Goal: Information Seeking & Learning: Compare options

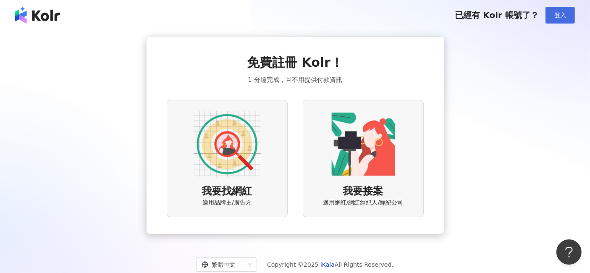
click at [559, 13] on span "登入" at bounding box center [560, 15] width 12 height 7
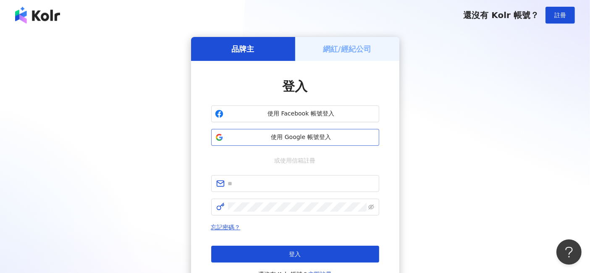
click at [319, 133] on span "使用 Google 帳號登入" at bounding box center [301, 137] width 149 height 8
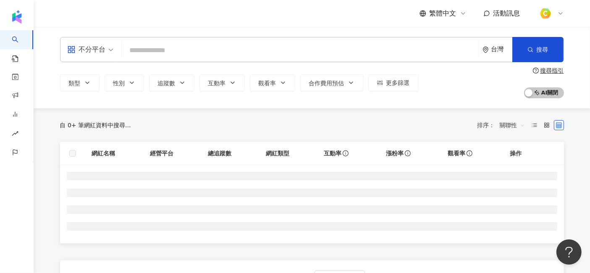
click at [224, 55] on input "search" at bounding box center [300, 50] width 350 height 16
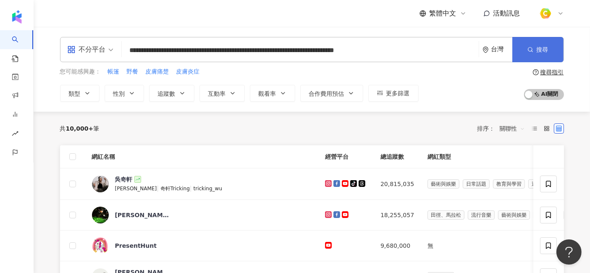
type input "**********"
click at [519, 52] on button "搜尋" at bounding box center [537, 49] width 51 height 25
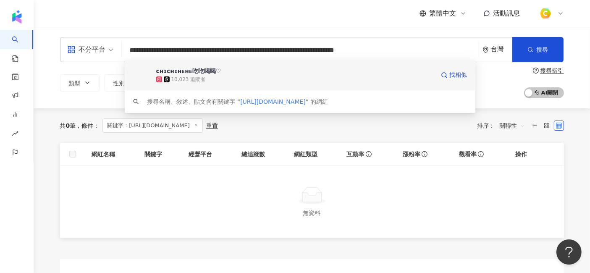
drag, startPoint x: 219, startPoint y: 51, endPoint x: 128, endPoint y: 61, distance: 92.1
click at [128, 61] on div "**********" at bounding box center [312, 49] width 504 height 25
click at [168, 70] on div "ᴄʜɪᴄʜɪʜᴇʜᴇ吃吃喝喝♡" at bounding box center [188, 71] width 65 height 8
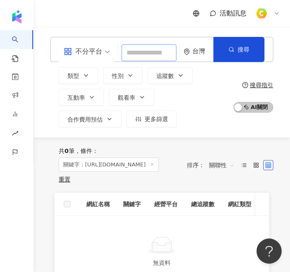
click at [149, 51] on input "search" at bounding box center [149, 52] width 55 height 17
paste input "**********"
type input "**********"
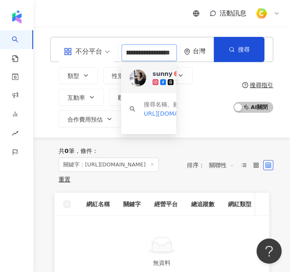
click at [153, 73] on div "sunny" at bounding box center [163, 74] width 20 height 8
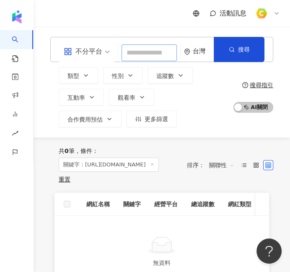
click at [146, 50] on input "search" at bounding box center [149, 52] width 55 height 17
paste input "**********"
type input "**********"
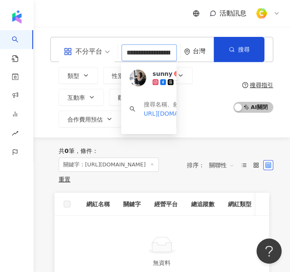
scroll to position [0, 112]
click at [158, 71] on div "幼幼 - [PERSON_NAME]" at bounding box center [189, 74] width 73 height 8
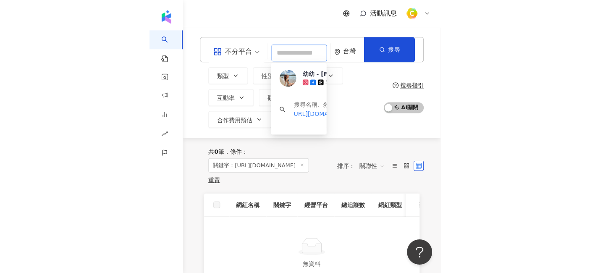
scroll to position [0, 0]
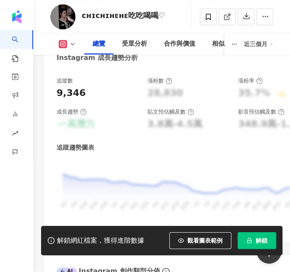
scroll to position [792, 0]
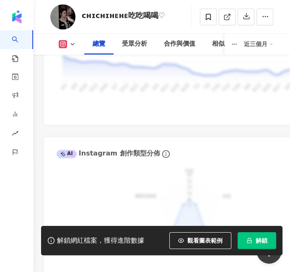
drag, startPoint x: 209, startPoint y: 238, endPoint x: 192, endPoint y: 171, distance: 69.2
click at [209, 238] on span "觀看圖表範例" at bounding box center [205, 241] width 35 height 7
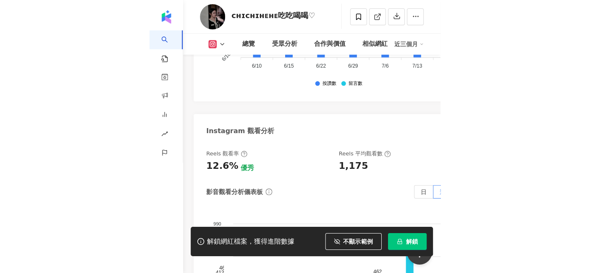
scroll to position [2631, 0]
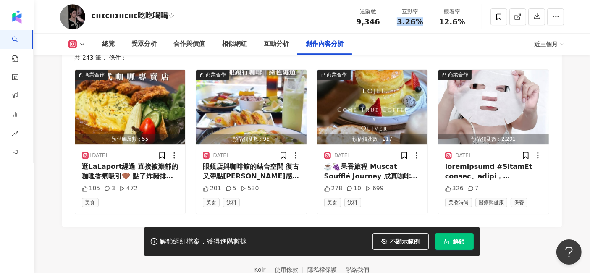
drag, startPoint x: 403, startPoint y: 22, endPoint x: 423, endPoint y: 20, distance: 20.6
click at [423, 20] on div "3.26%" at bounding box center [410, 22] width 32 height 8
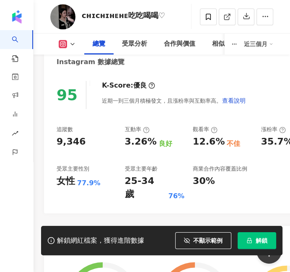
scroll to position [353, 0]
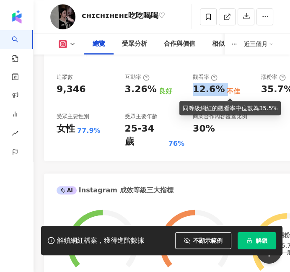
drag, startPoint x: 193, startPoint y: 89, endPoint x: 224, endPoint y: 89, distance: 30.6
click at [224, 89] on div "12.6% 不佳" at bounding box center [223, 89] width 60 height 13
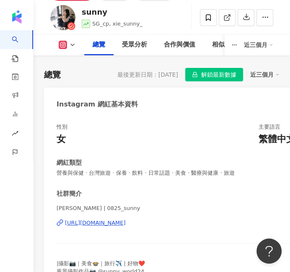
scroll to position [326, 0]
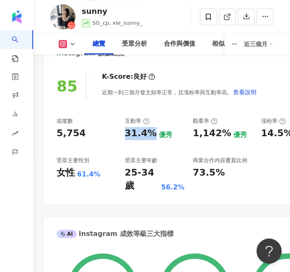
drag, startPoint x: 125, startPoint y: 134, endPoint x: 152, endPoint y: 140, distance: 28.0
click at [152, 140] on div "追蹤數 5,754 互動率 31.4% 優秀 觀看率 1,142% 優秀 漲粉率 14.5% 優秀 受眾主要性別 女性 61.4% 受眾主要年齡 25-34 …" at bounding box center [189, 155] width 264 height 75
copy div "31.4%"
click at [194, 135] on div "1,142%" at bounding box center [212, 133] width 39 height 13
drag, startPoint x: 193, startPoint y: 134, endPoint x: 225, endPoint y: 134, distance: 31.5
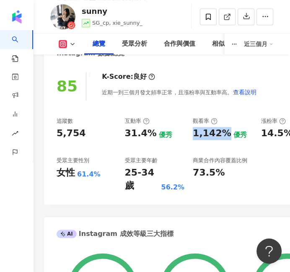
click at [225, 134] on div "1,142%" at bounding box center [212, 133] width 39 height 13
copy div "1,142%"
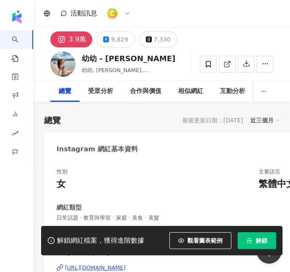
scroll to position [304, 0]
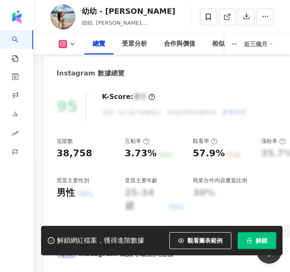
drag, startPoint x: 196, startPoint y: 239, endPoint x: 138, endPoint y: 178, distance: 84.3
click at [196, 239] on span "觀看圖表範例" at bounding box center [205, 241] width 35 height 7
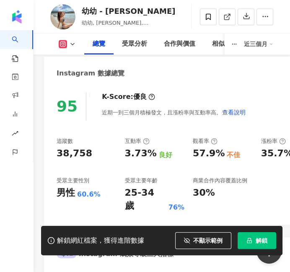
scroll to position [280, 0]
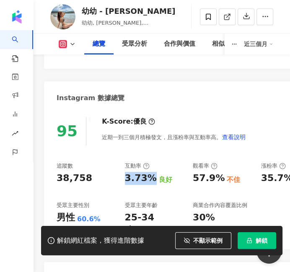
drag, startPoint x: 126, startPoint y: 178, endPoint x: 152, endPoint y: 180, distance: 25.8
click at [152, 180] on div "3.73%" at bounding box center [141, 178] width 32 height 13
click at [202, 177] on div "57.9%" at bounding box center [209, 178] width 32 height 13
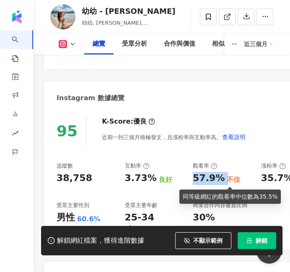
drag, startPoint x: 194, startPoint y: 178, endPoint x: 227, endPoint y: 180, distance: 32.4
click at [227, 180] on div "57.9% 不佳" at bounding box center [223, 178] width 60 height 13
copy div "57.9%"
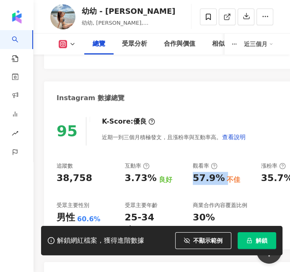
click at [248, 114] on div "95 K-Score : 優良 近期一到三個月積極發文，且漲粉率與互動率高。 查看說明 追蹤數 38,758 互動率 3.73% 良好 觀看率 57.9% 不…" at bounding box center [189, 179] width 290 height 141
